Goal: Complete application form

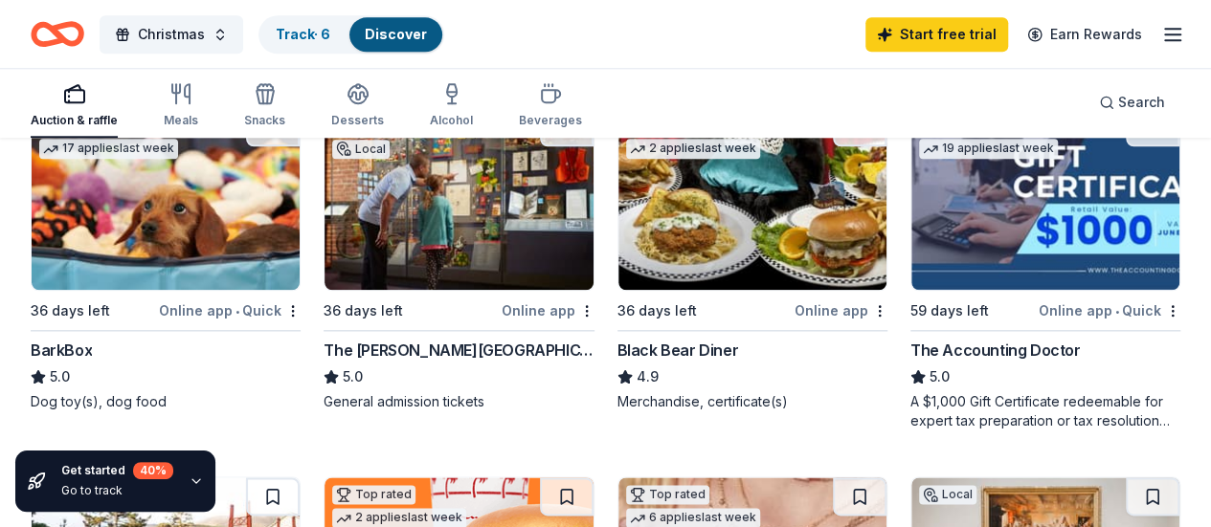
scroll to position [940, 0]
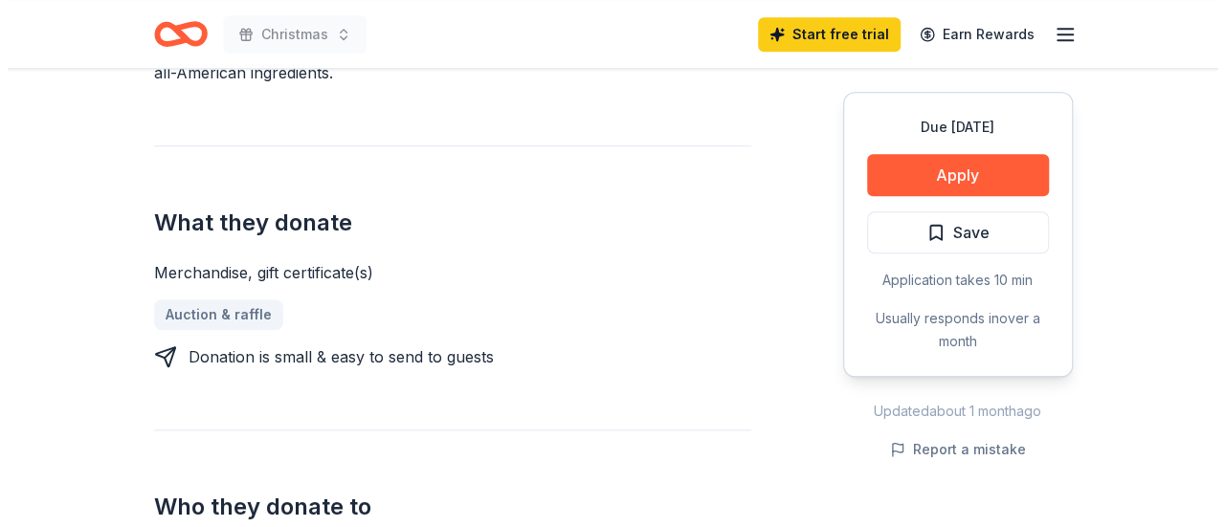
scroll to position [719, 0]
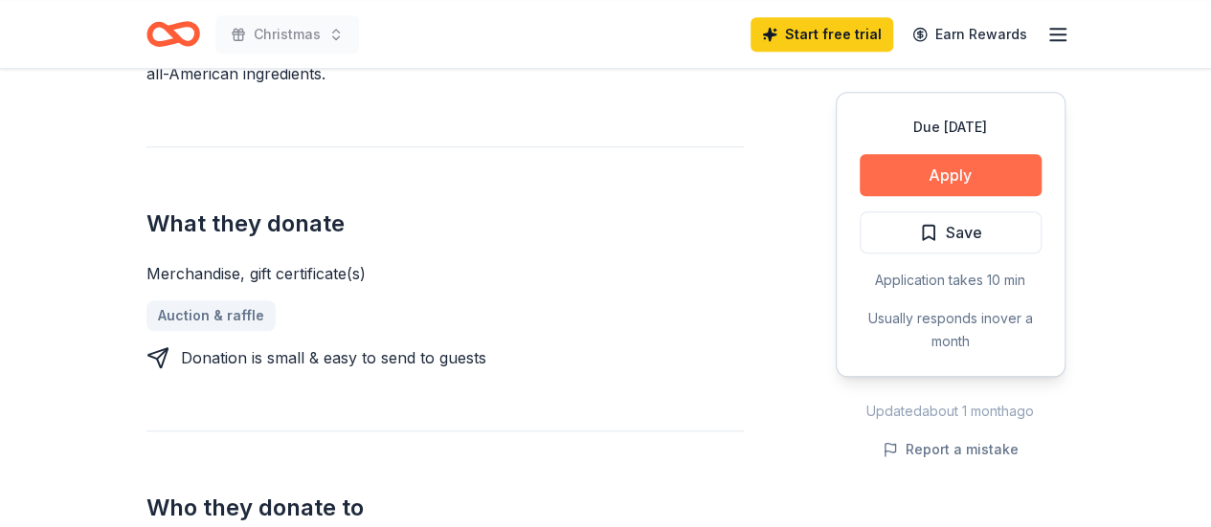
click at [951, 179] on button "Apply" at bounding box center [950, 175] width 182 height 42
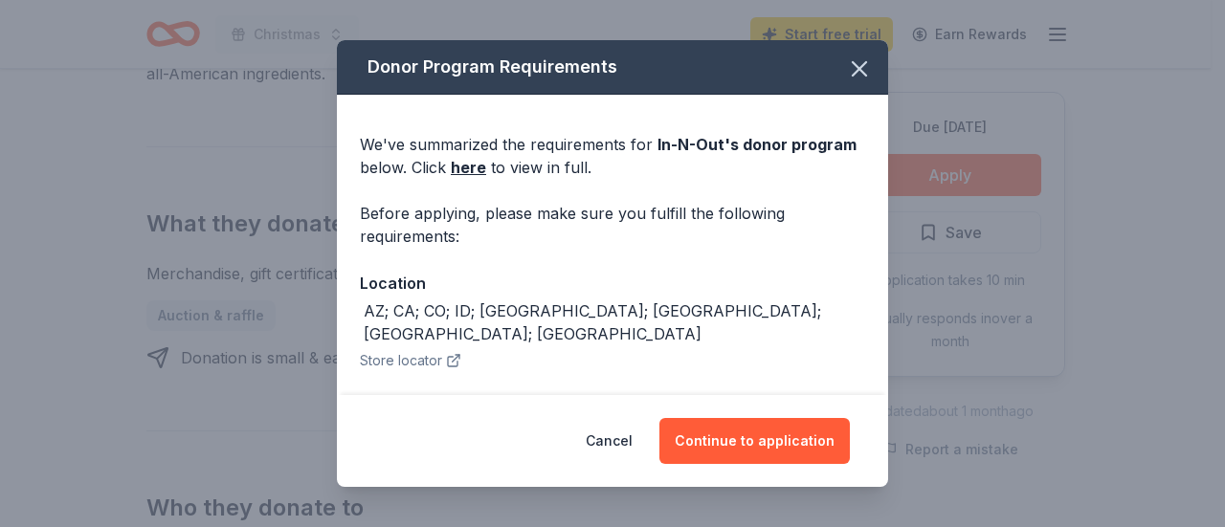
scroll to position [205, 0]
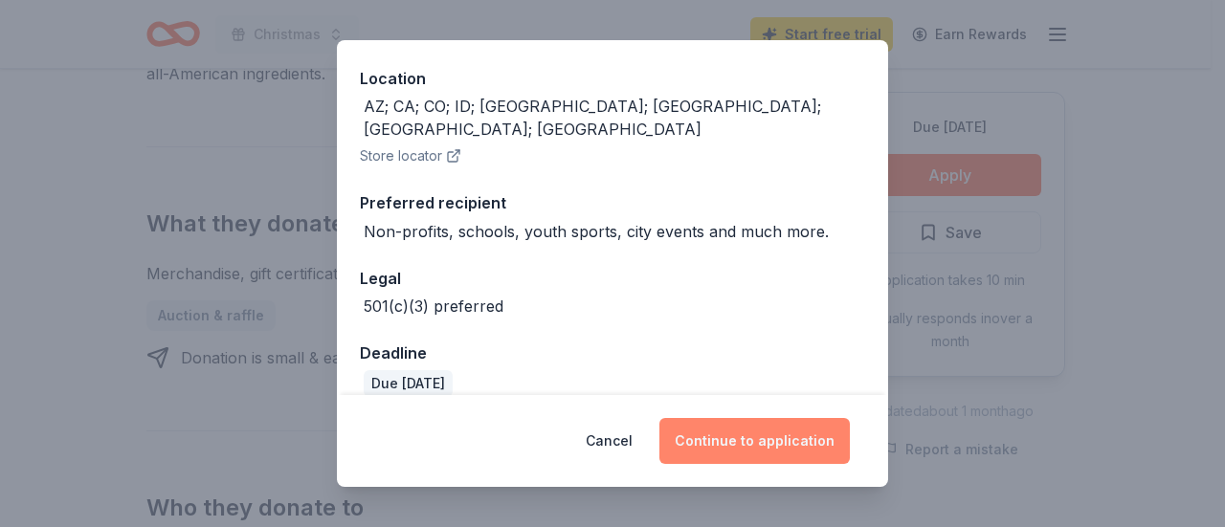
click at [702, 443] on button "Continue to application" at bounding box center [754, 441] width 190 height 46
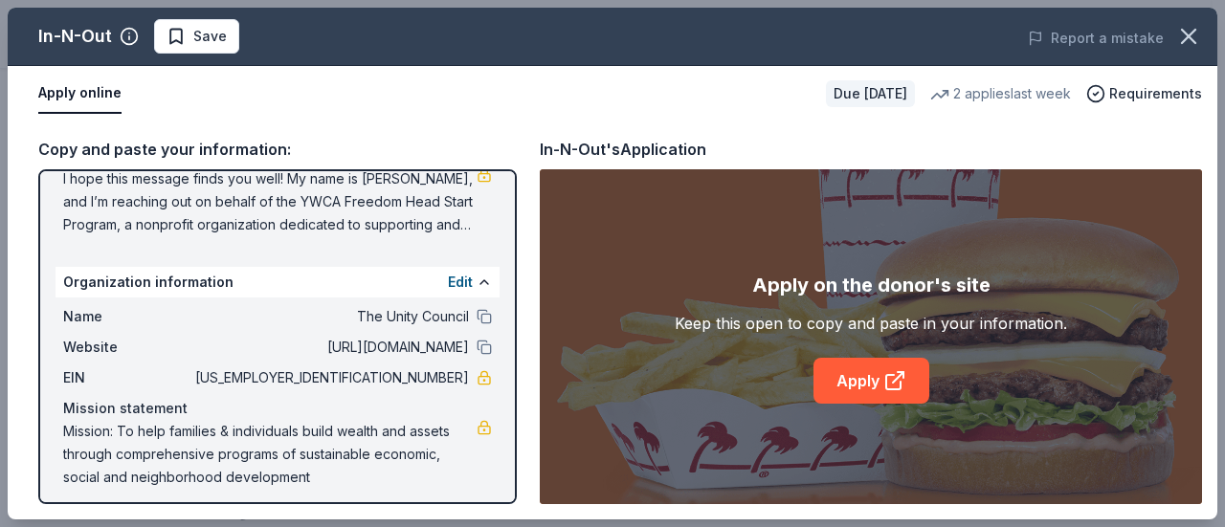
scroll to position [235, 0]
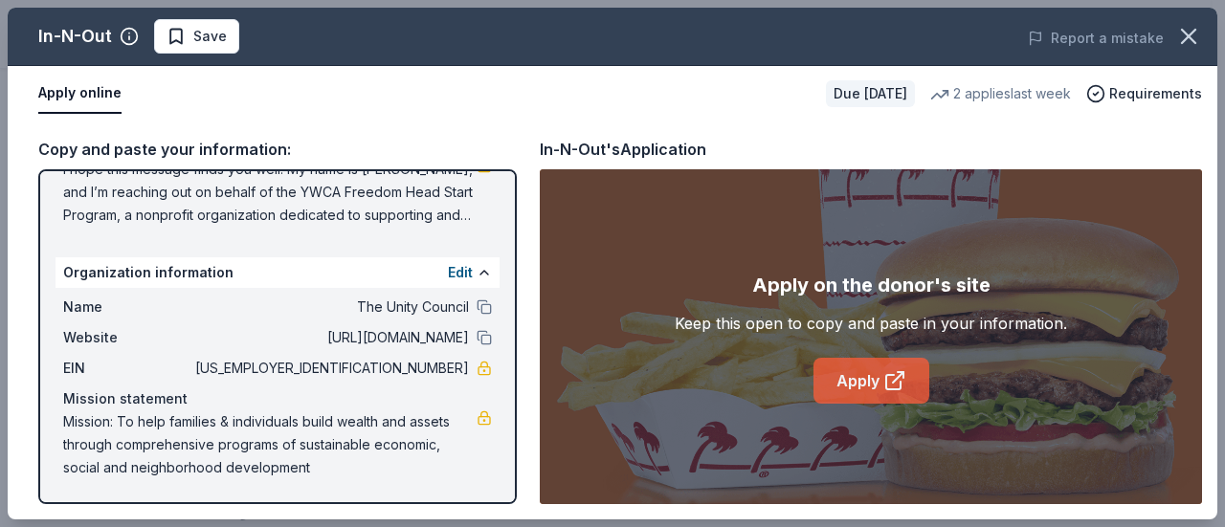
click at [890, 381] on icon at bounding box center [894, 380] width 23 height 23
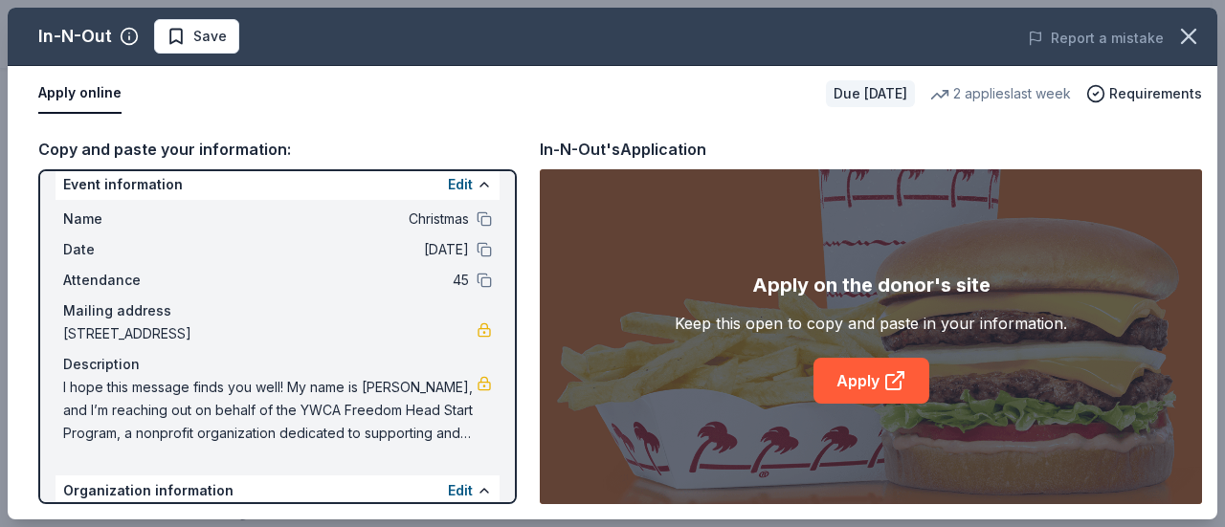
scroll to position [0, 0]
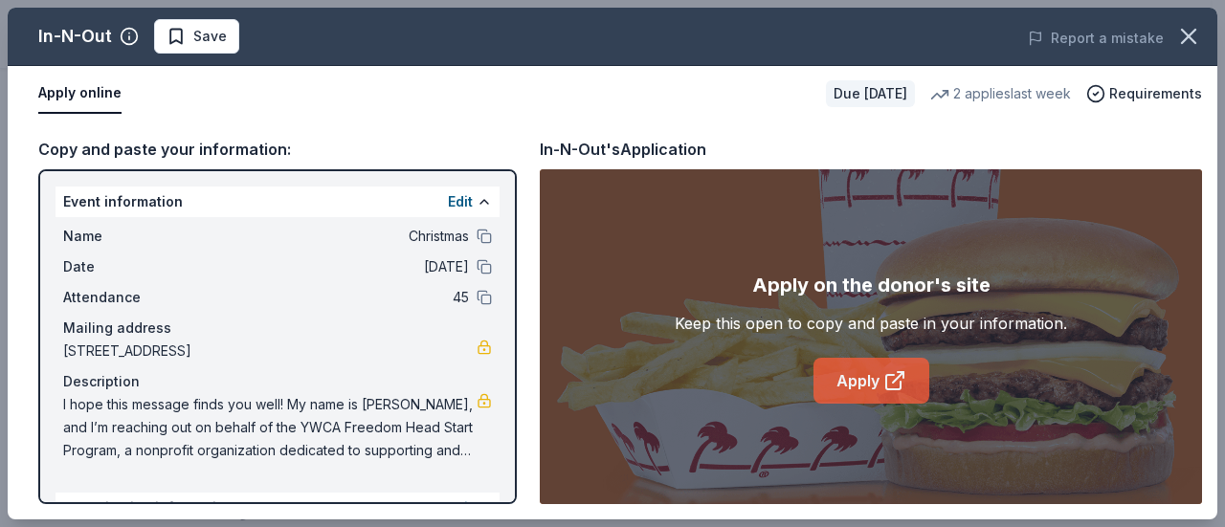
click at [865, 390] on link "Apply" at bounding box center [872, 381] width 116 height 46
